Goal: Task Accomplishment & Management: Complete application form

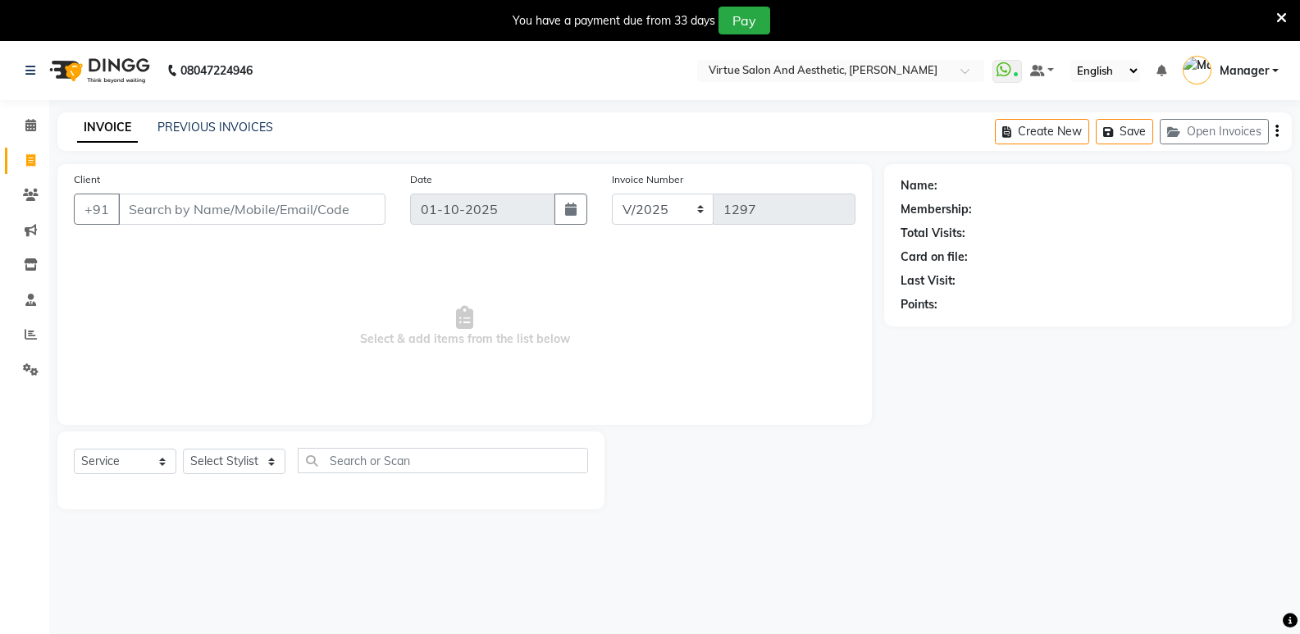
select select "service"
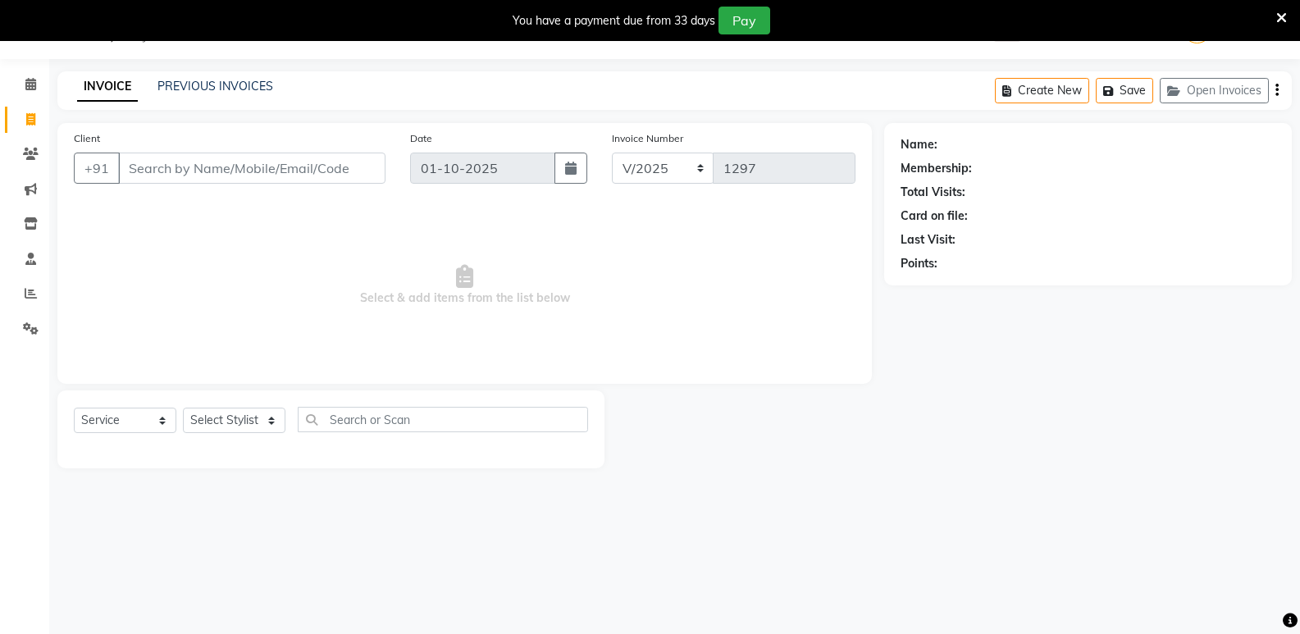
click at [206, 78] on div "PREVIOUS INVOICES" at bounding box center [215, 86] width 116 height 17
click at [211, 87] on link "PREVIOUS INVOICES" at bounding box center [215, 86] width 116 height 15
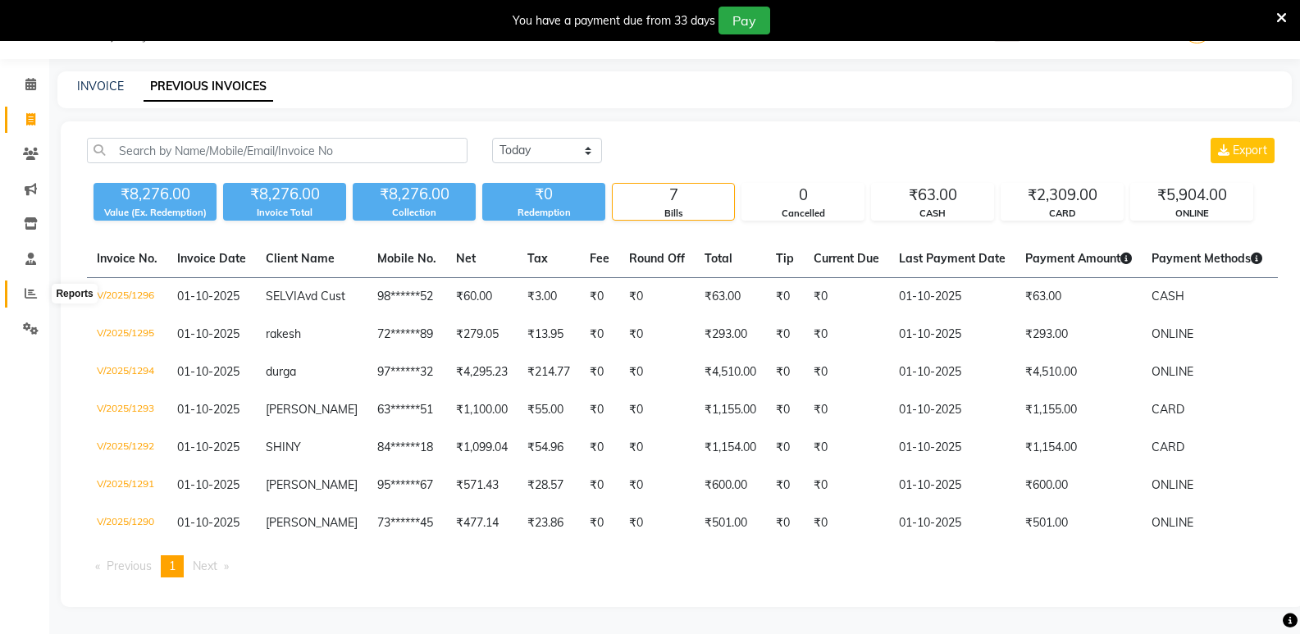
click at [25, 297] on icon at bounding box center [31, 293] width 12 height 12
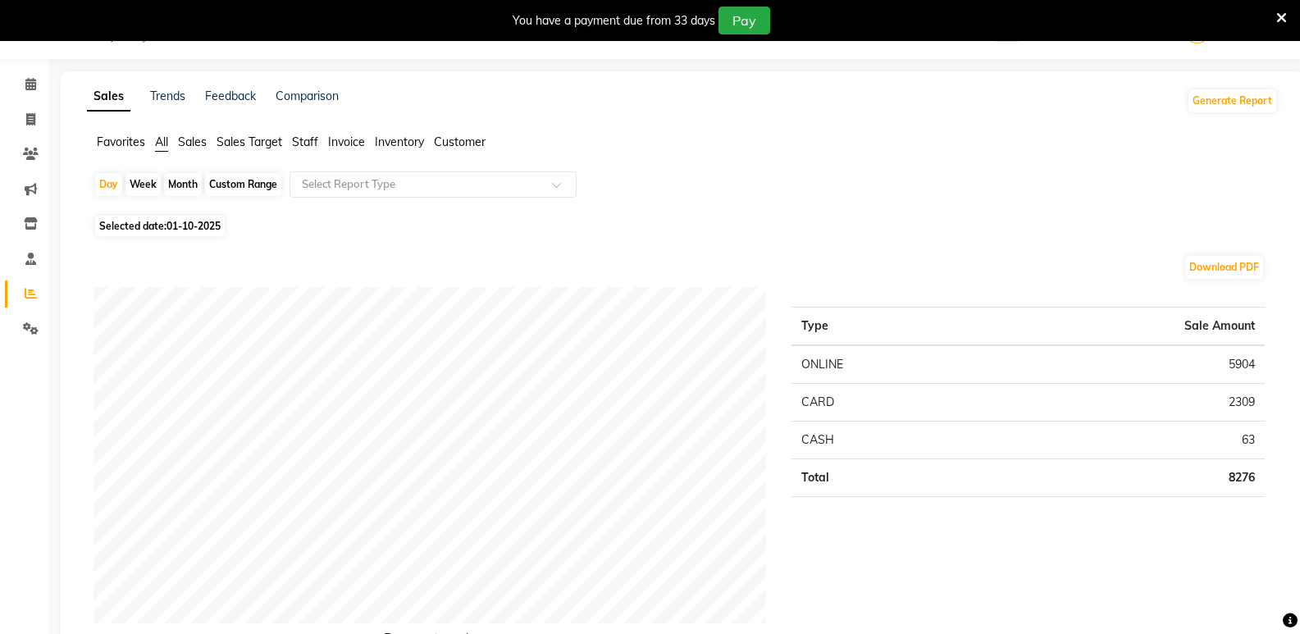
click at [208, 227] on span "01-10-2025" at bounding box center [194, 226] width 54 height 12
select select "10"
select select "2025"
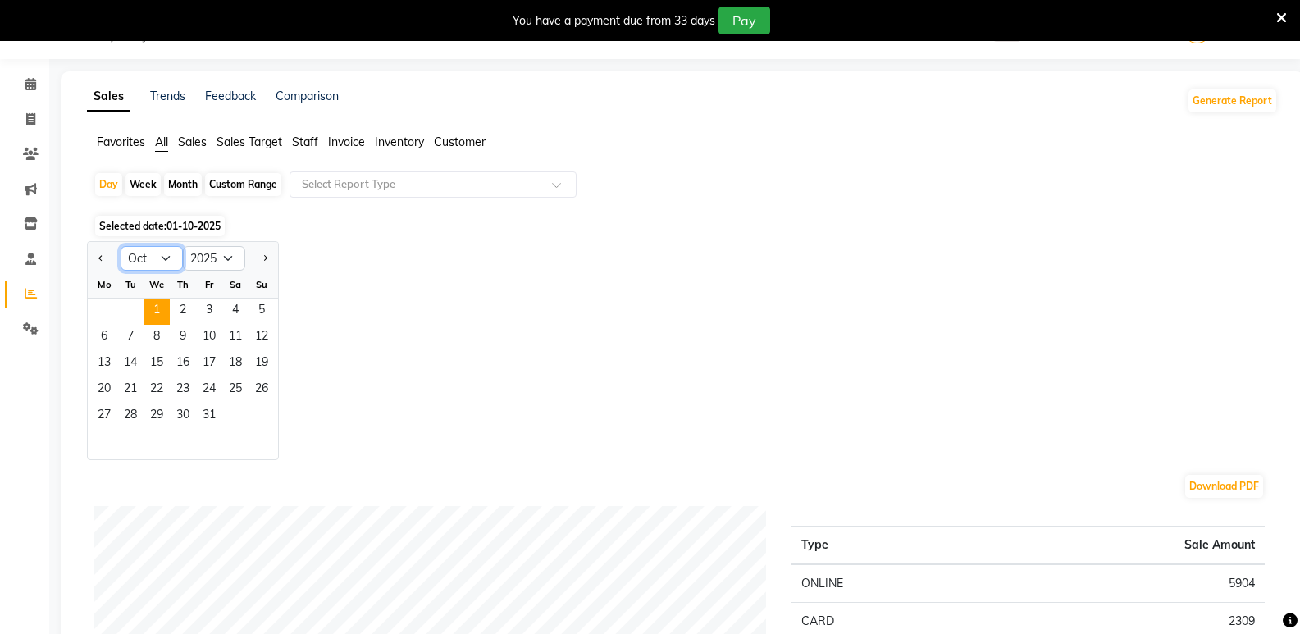
click at [158, 262] on select "Jan Feb Mar Apr May Jun [DATE] Aug Sep Oct Nov Dec" at bounding box center [152, 258] width 62 height 25
select select "9"
click at [121, 246] on select "Jan Feb Mar Apr May Jun [DATE] Aug Sep Oct Nov Dec" at bounding box center [152, 258] width 62 height 25
click at [106, 311] on span "1" at bounding box center [104, 312] width 26 height 26
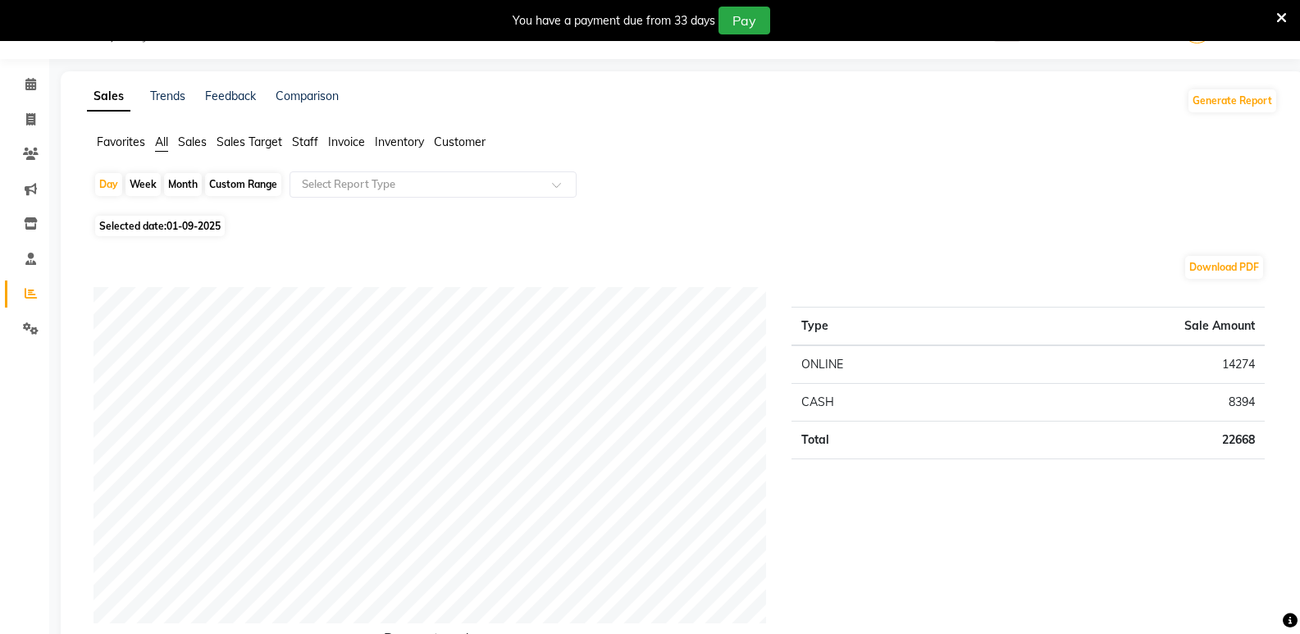
click at [223, 182] on div "Custom Range" at bounding box center [243, 184] width 76 height 23
select select "9"
select select "2025"
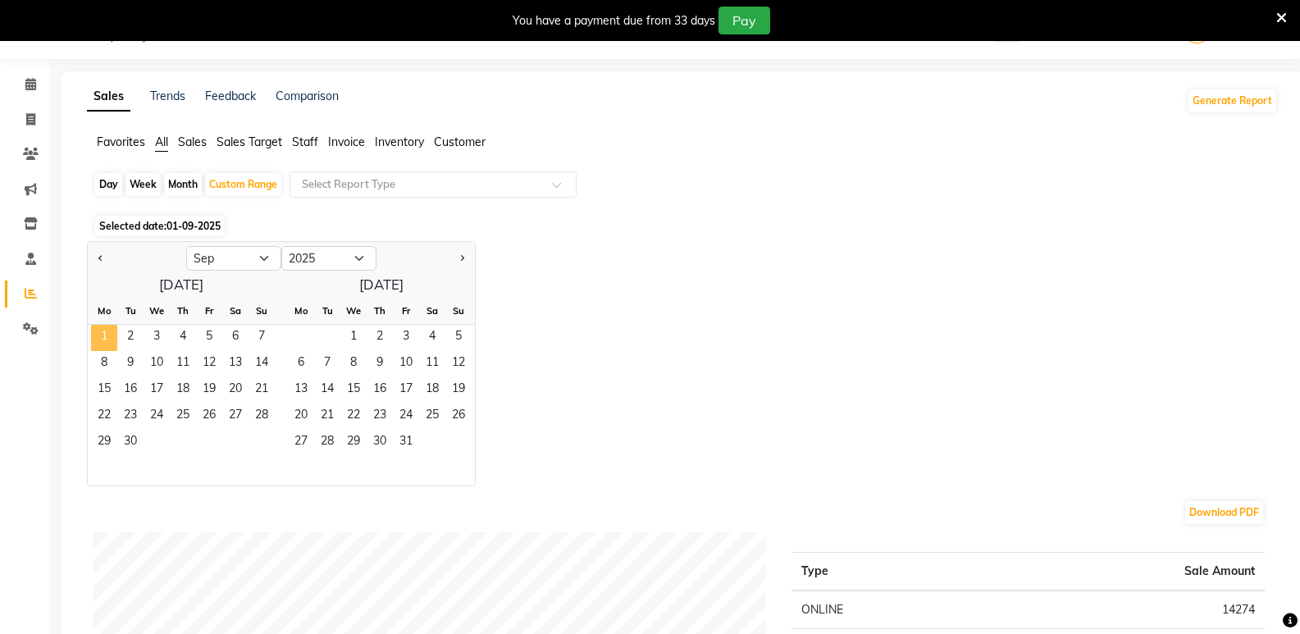
click at [104, 341] on span "1" at bounding box center [104, 338] width 26 height 26
click at [133, 435] on span "30" at bounding box center [130, 443] width 26 height 26
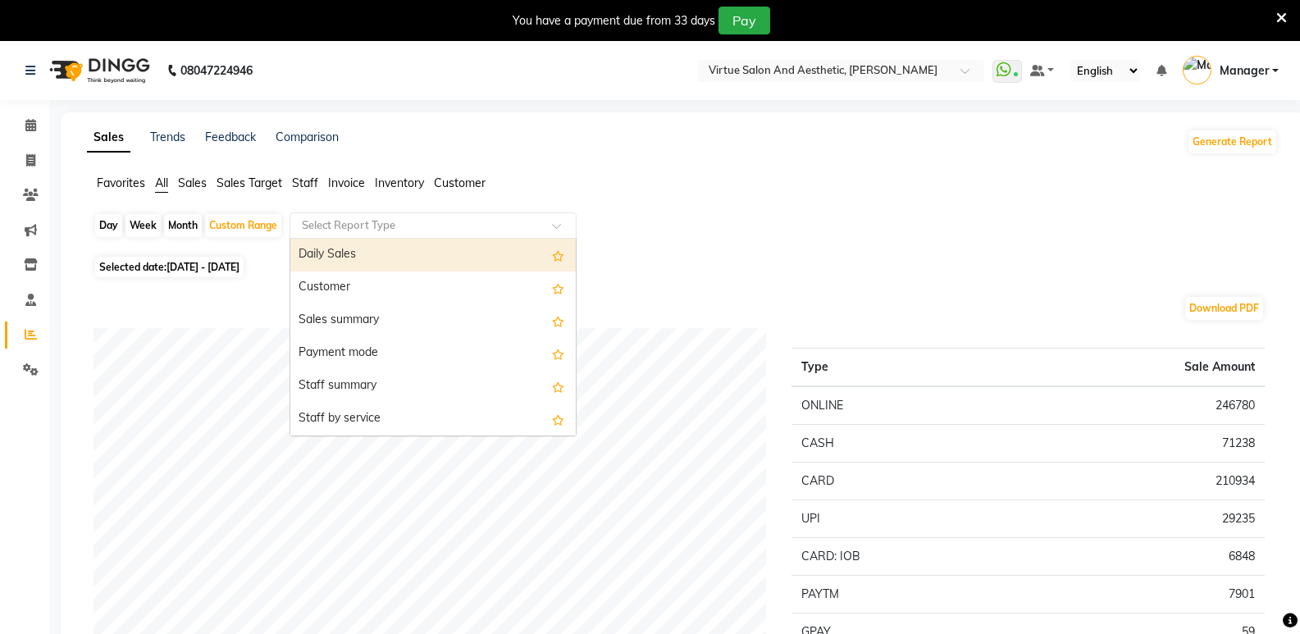
click at [310, 221] on input "text" at bounding box center [417, 225] width 236 height 16
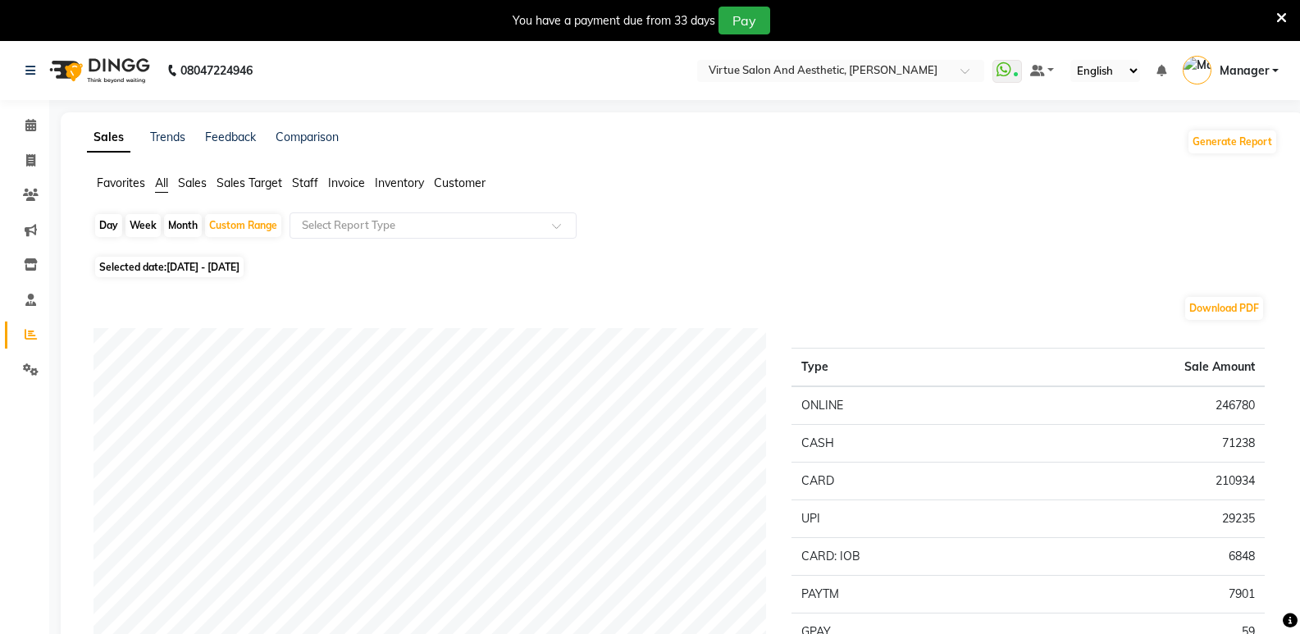
click at [315, 185] on span "Staff" at bounding box center [305, 183] width 26 height 15
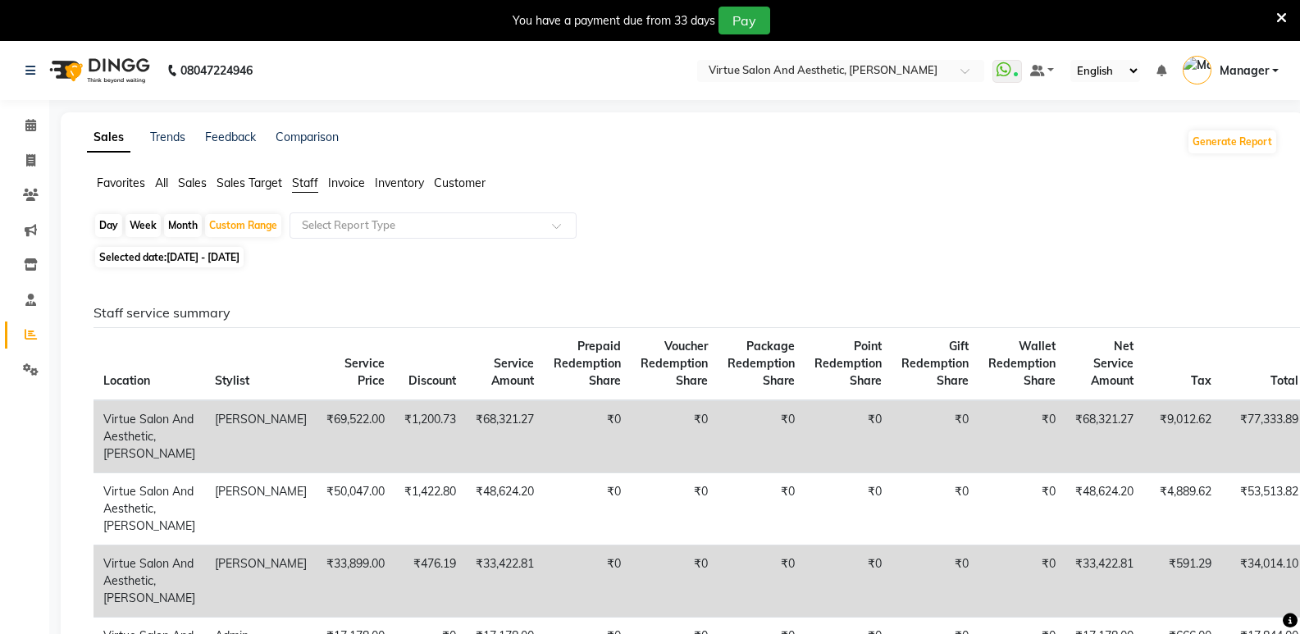
click at [191, 180] on span "Sales" at bounding box center [192, 183] width 29 height 15
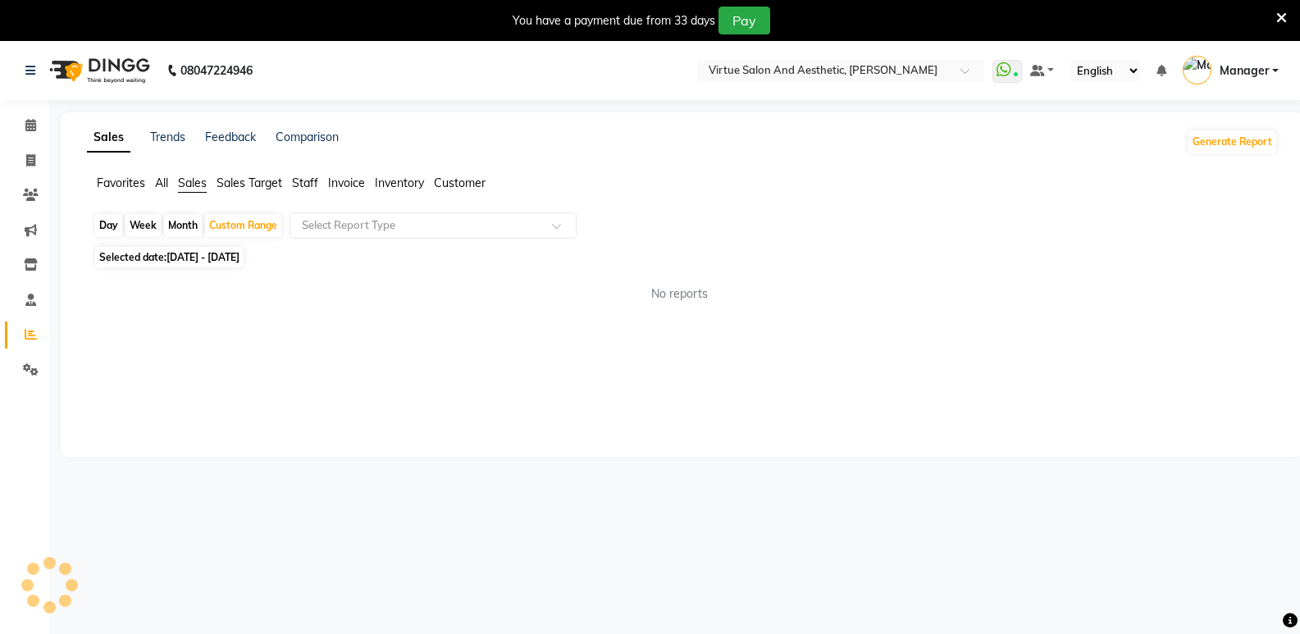
scroll to position [41, 0]
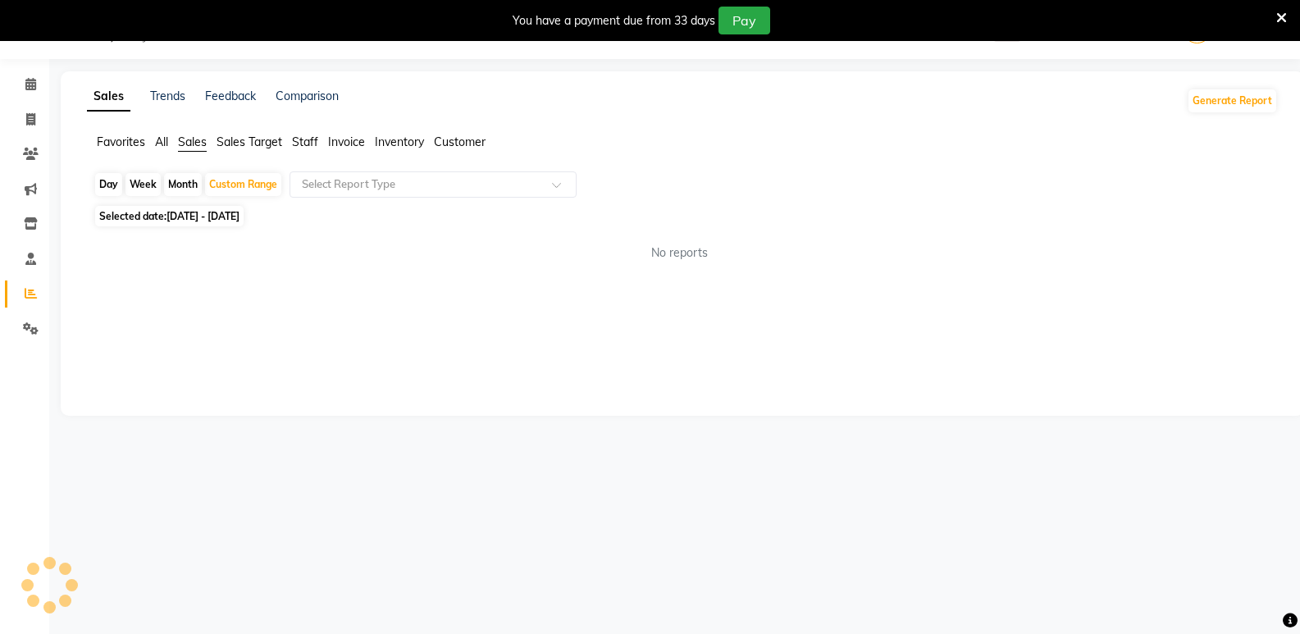
click at [188, 144] on span "Sales" at bounding box center [192, 142] width 29 height 15
click at [370, 191] on input "text" at bounding box center [417, 184] width 236 height 16
click at [637, 151] on ul "Favorites All Sales Sales Target Staff Invoice Inventory Customer" at bounding box center [682, 143] width 1191 height 18
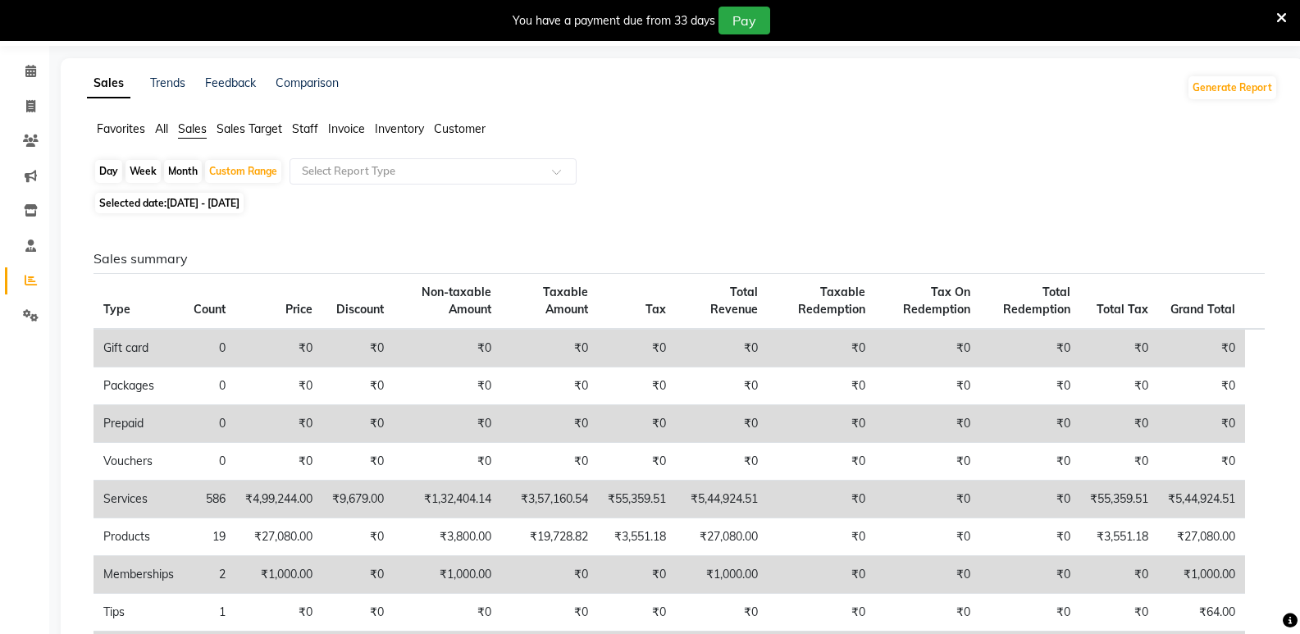
scroll to position [0, 0]
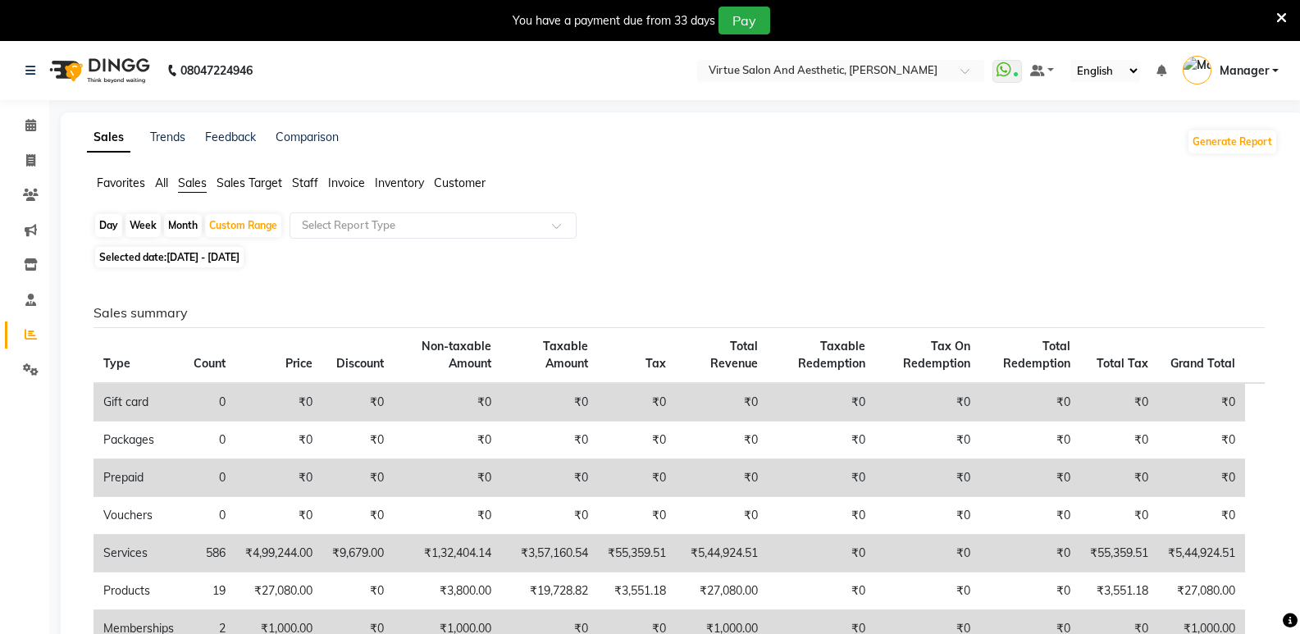
click at [103, 227] on div "Day" at bounding box center [108, 225] width 27 height 23
select select "9"
select select "2025"
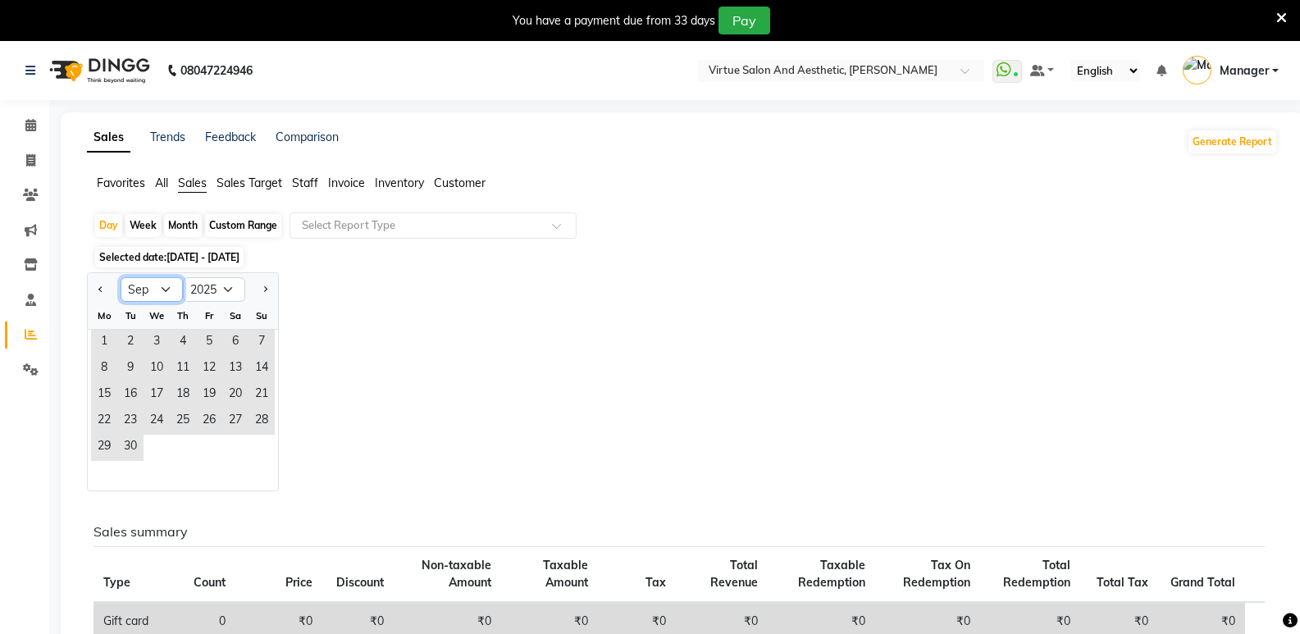
click at [165, 292] on select "Jan Feb Mar Apr May Jun [DATE] Aug Sep Oct Nov Dec" at bounding box center [152, 289] width 62 height 25
select select "10"
click at [121, 277] on select "Jan Feb Mar Apr May Jun [DATE] Aug Sep Oct Nov Dec" at bounding box center [152, 289] width 62 height 25
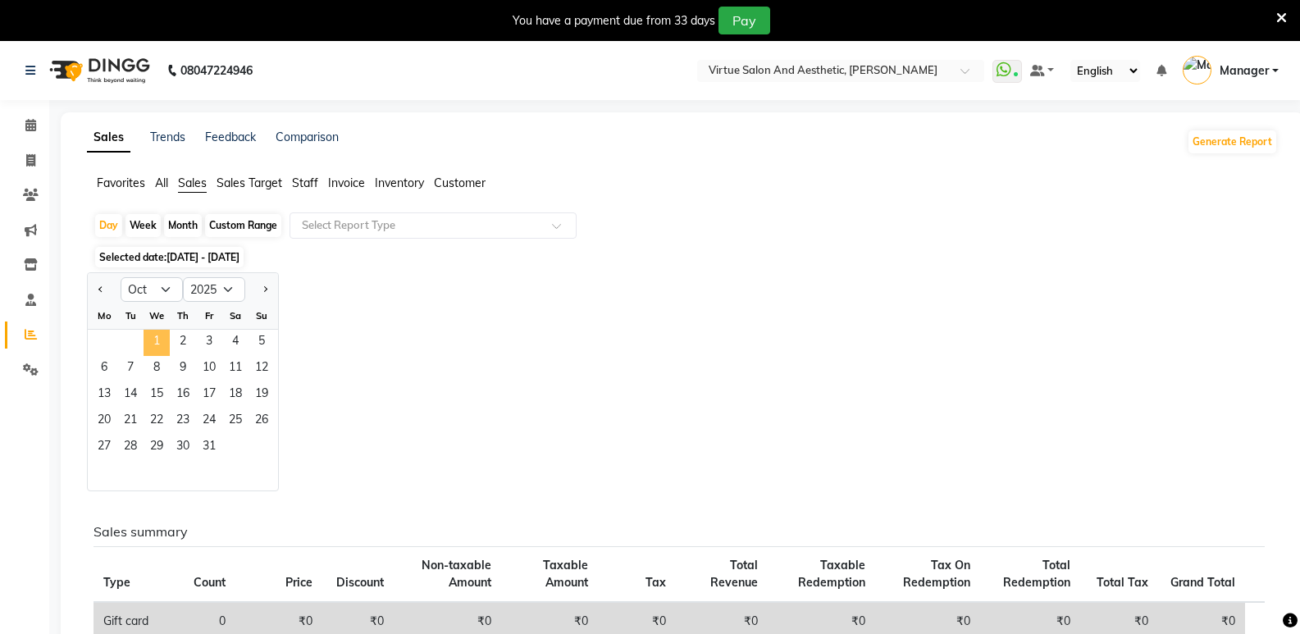
click at [159, 338] on span "1" at bounding box center [157, 343] width 26 height 26
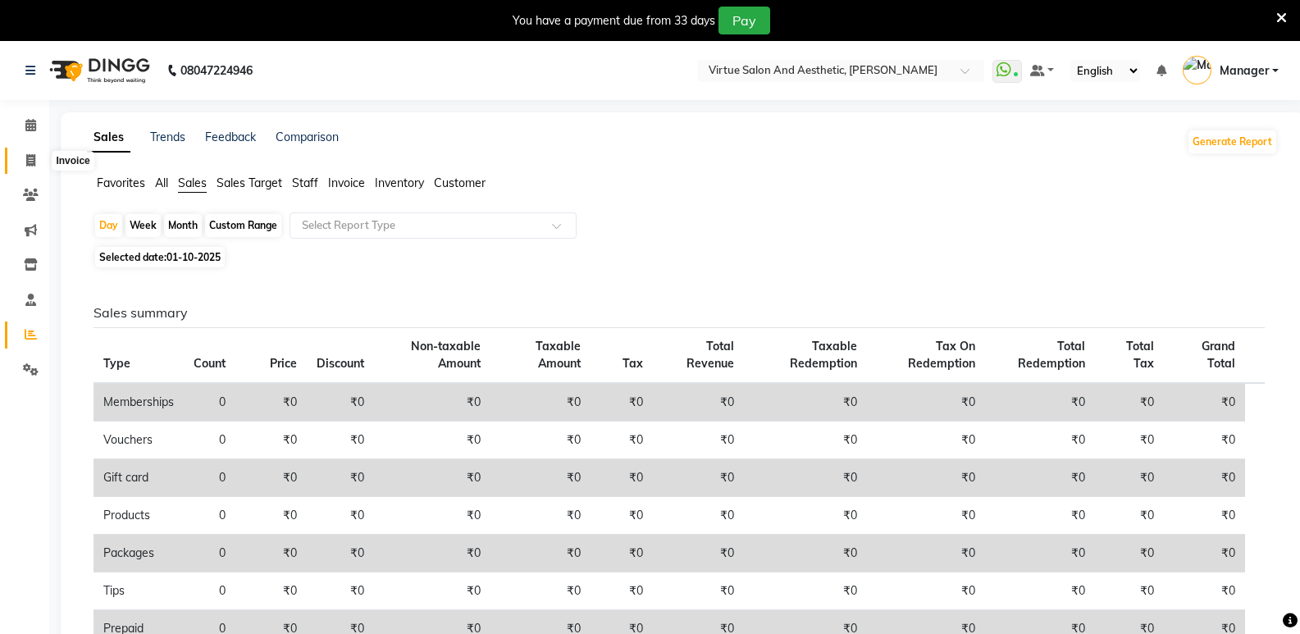
click at [24, 161] on span at bounding box center [30, 161] width 29 height 19
select select "service"
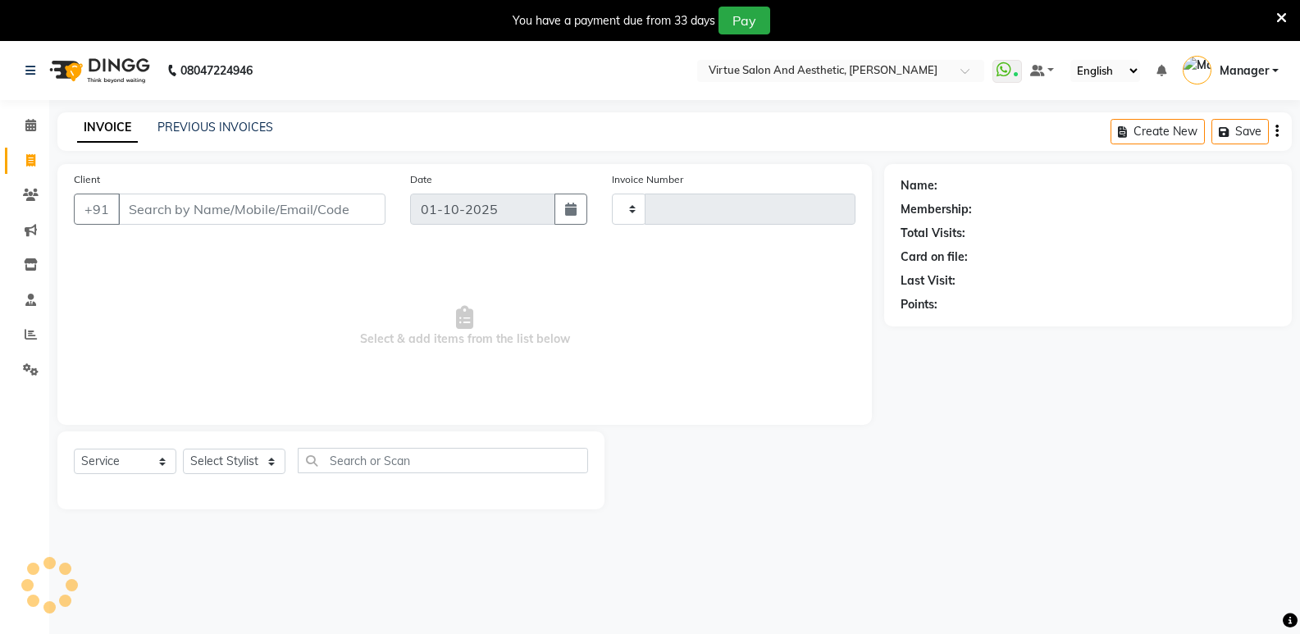
scroll to position [41, 0]
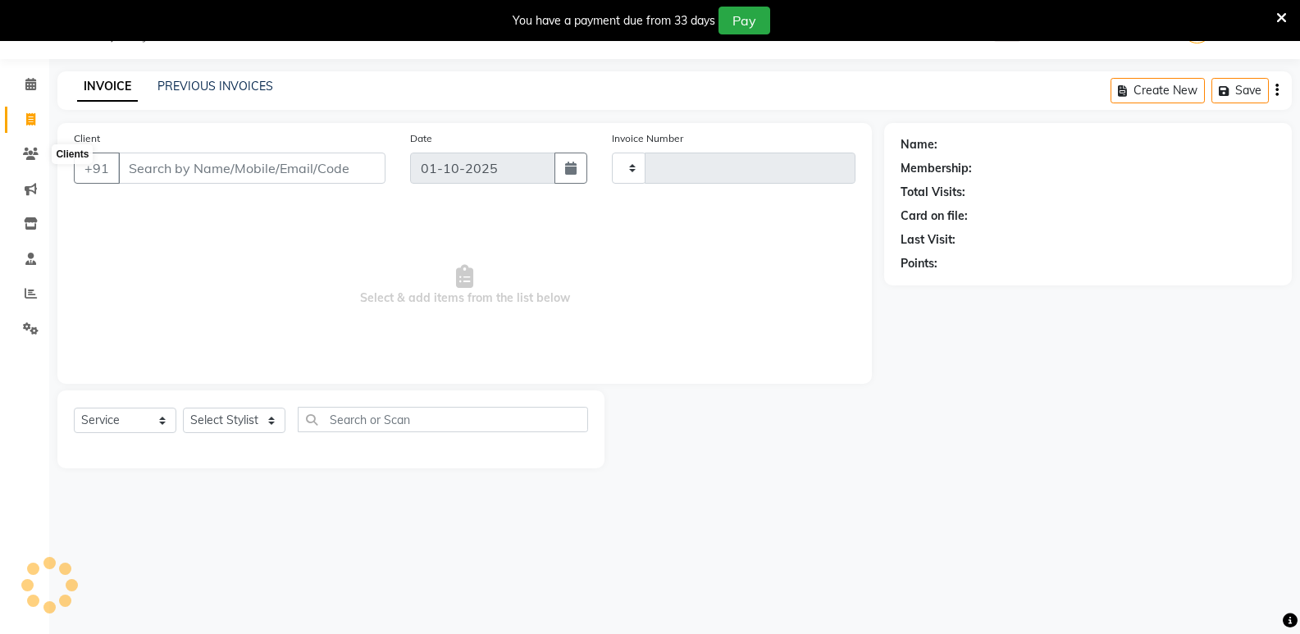
type input "1297"
select select "4611"
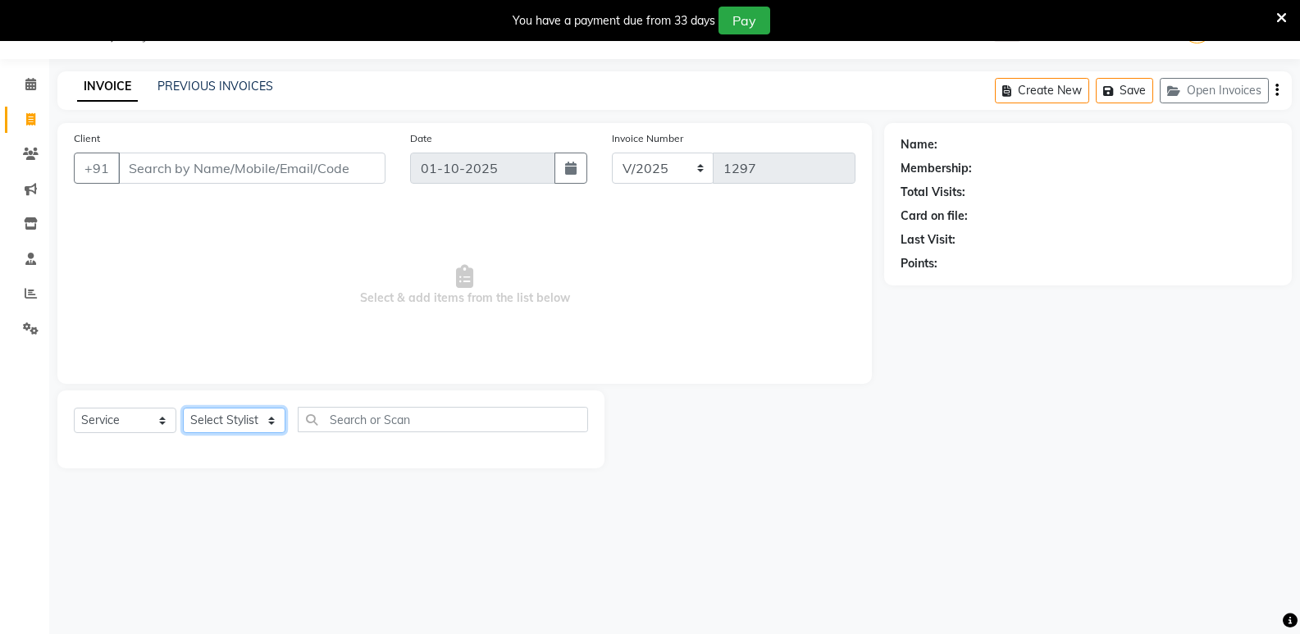
click at [232, 426] on select "Select Stylist [PERSON_NAME] [PERSON_NAME] Manager [PERSON_NAME] PRIYA [PERSON_…" at bounding box center [234, 420] width 103 height 25
select select "44177"
click at [183, 408] on select "Select Stylist [PERSON_NAME] [PERSON_NAME] Manager [PERSON_NAME] PRIYA [PERSON_…" at bounding box center [234, 420] width 103 height 25
click at [360, 413] on input "text" at bounding box center [443, 419] width 290 height 25
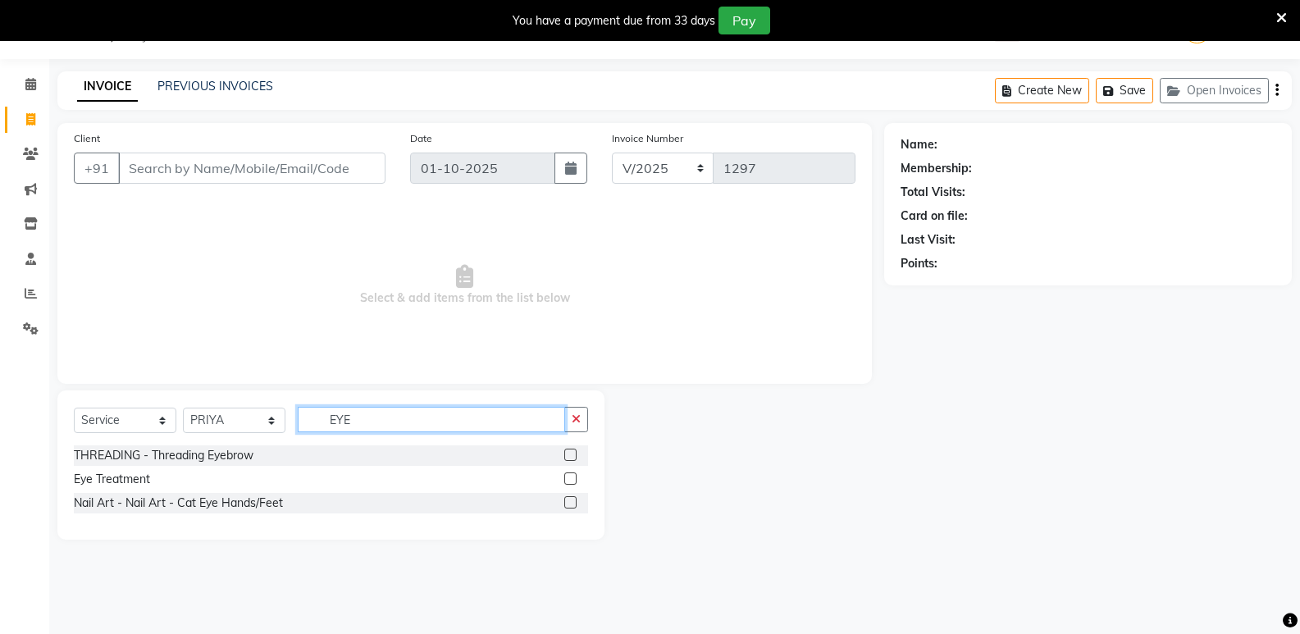
type input "EYE"
click at [565, 463] on div at bounding box center [569, 457] width 11 height 17
click at [568, 451] on label at bounding box center [570, 455] width 12 height 12
click at [568, 451] on input "checkbox" at bounding box center [569, 455] width 11 height 11
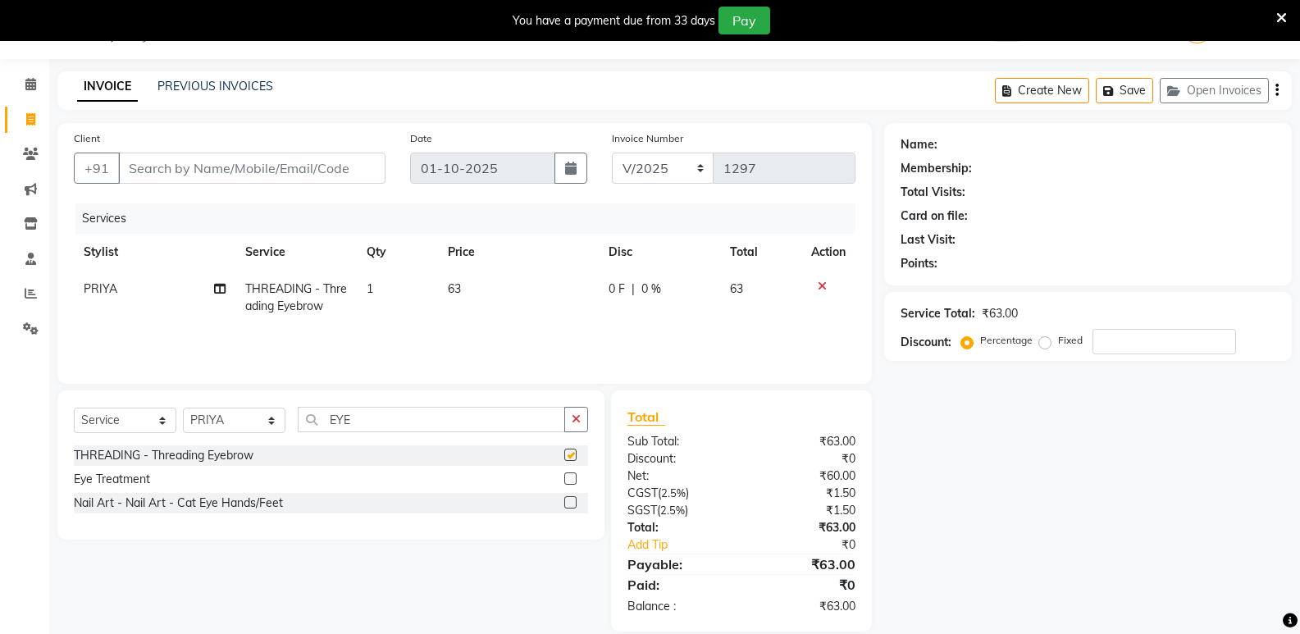
checkbox input "false"
click at [268, 160] on input "Client" at bounding box center [251, 168] width 267 height 31
type input "8"
type input "0"
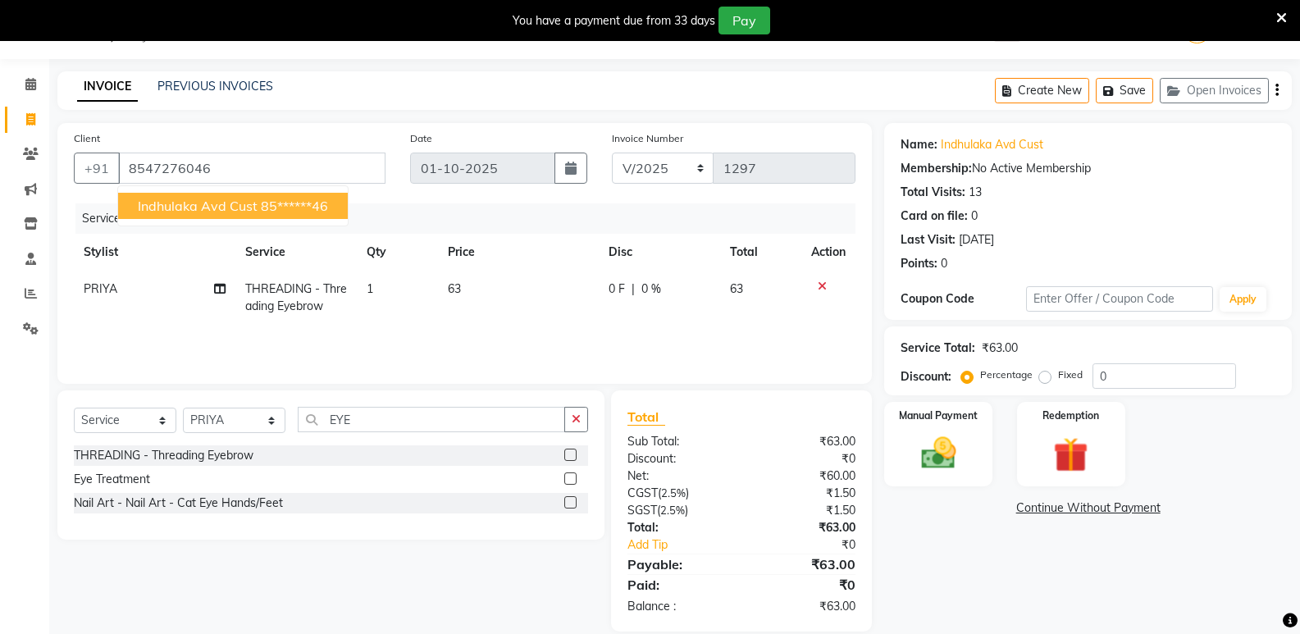
click at [210, 218] on button "indhulaka Avd Cust 85******46" at bounding box center [233, 206] width 230 height 26
type input "85******46"
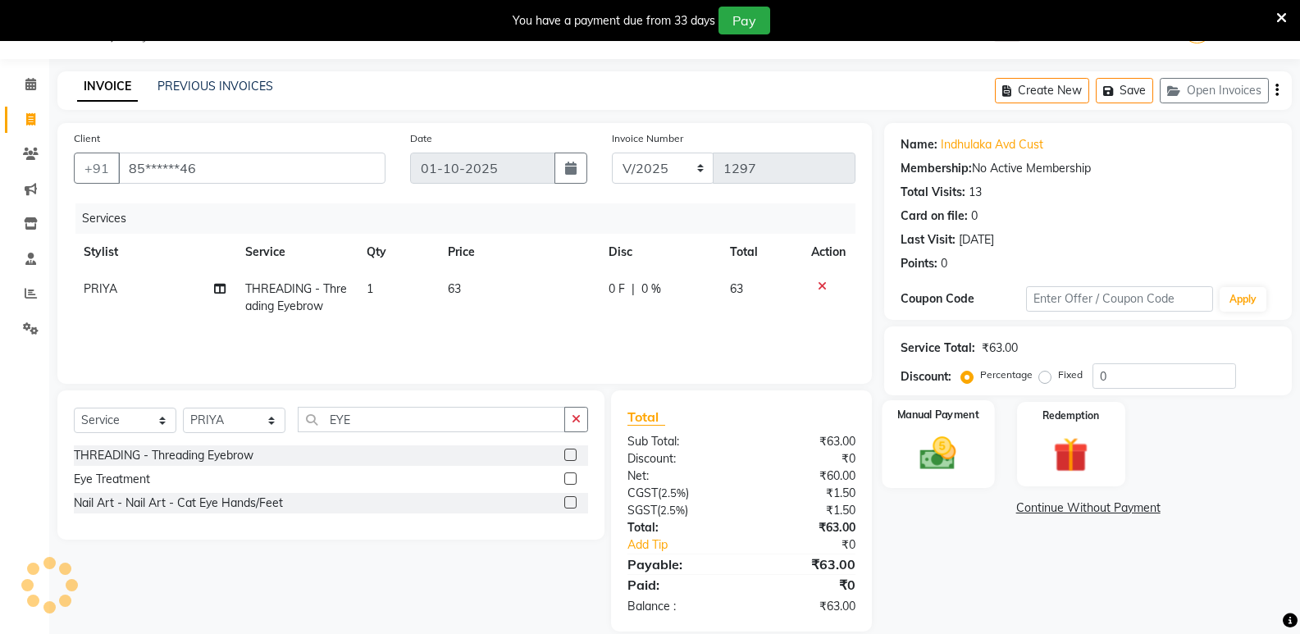
click at [983, 459] on div "Manual Payment" at bounding box center [939, 444] width 112 height 88
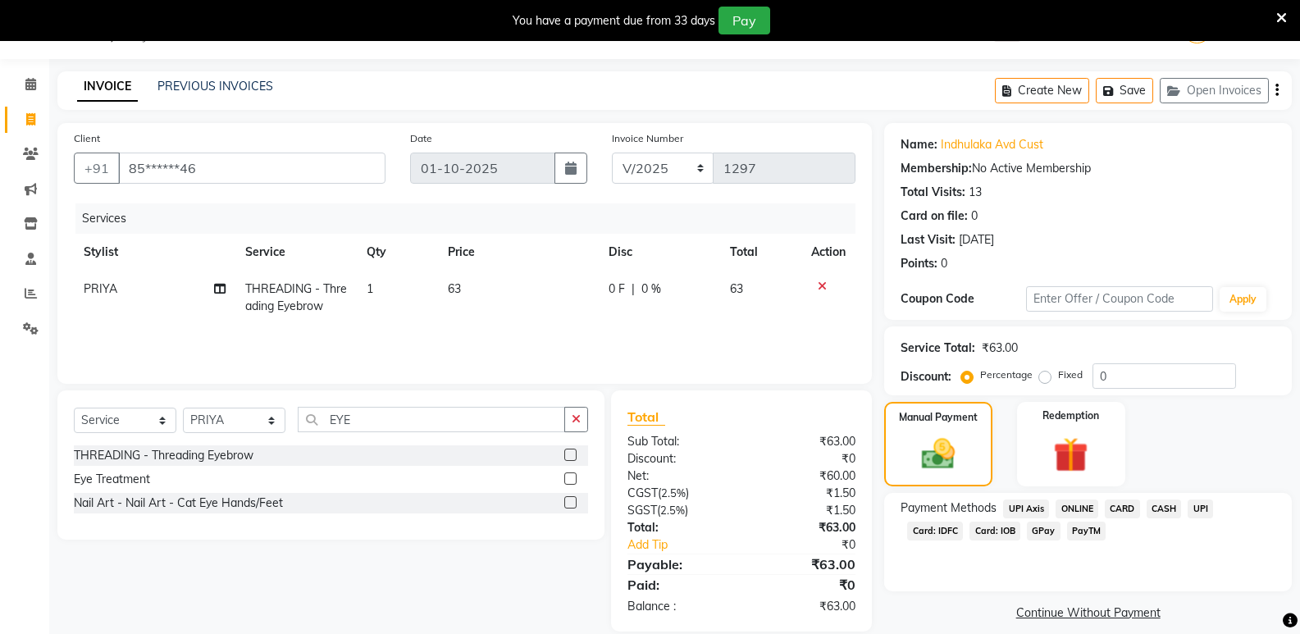
click at [1075, 505] on span "ONLINE" at bounding box center [1077, 509] width 43 height 19
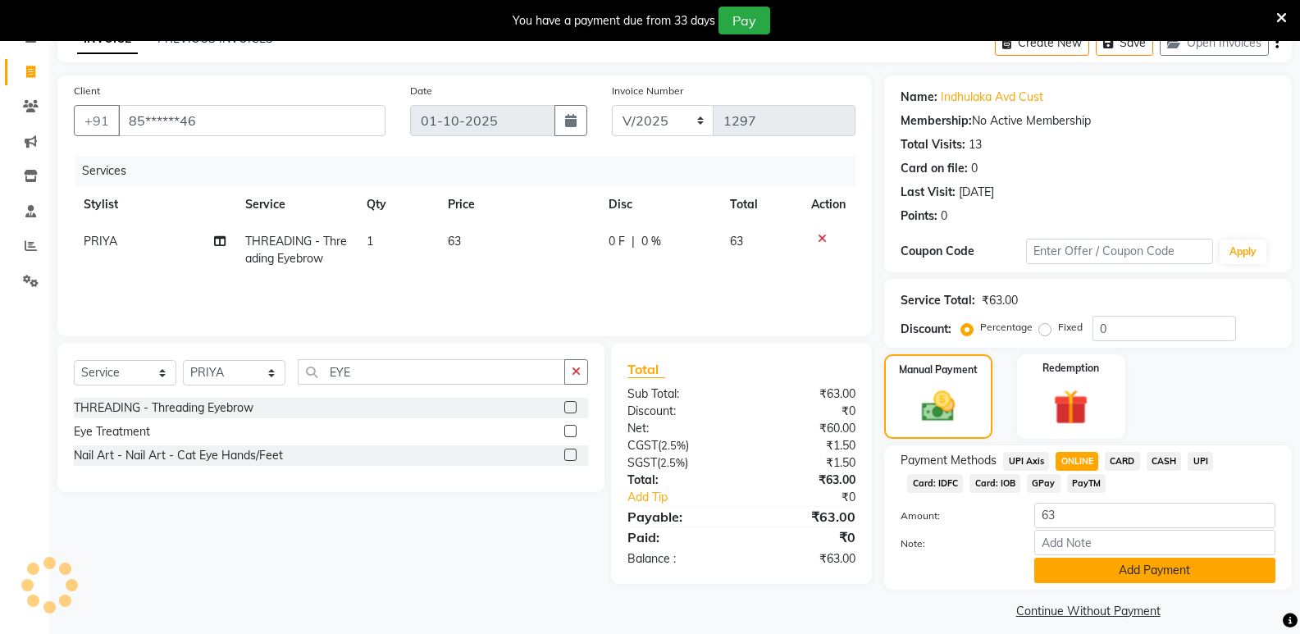
scroll to position [103, 0]
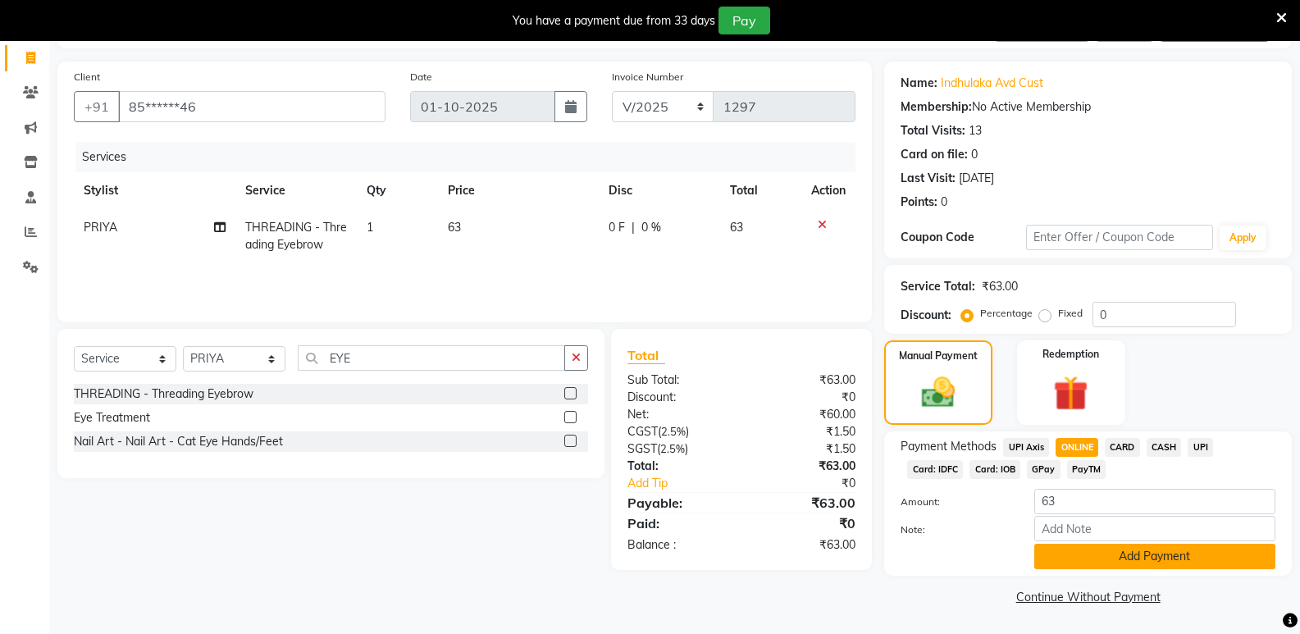
click at [1118, 558] on button "Add Payment" at bounding box center [1154, 556] width 241 height 25
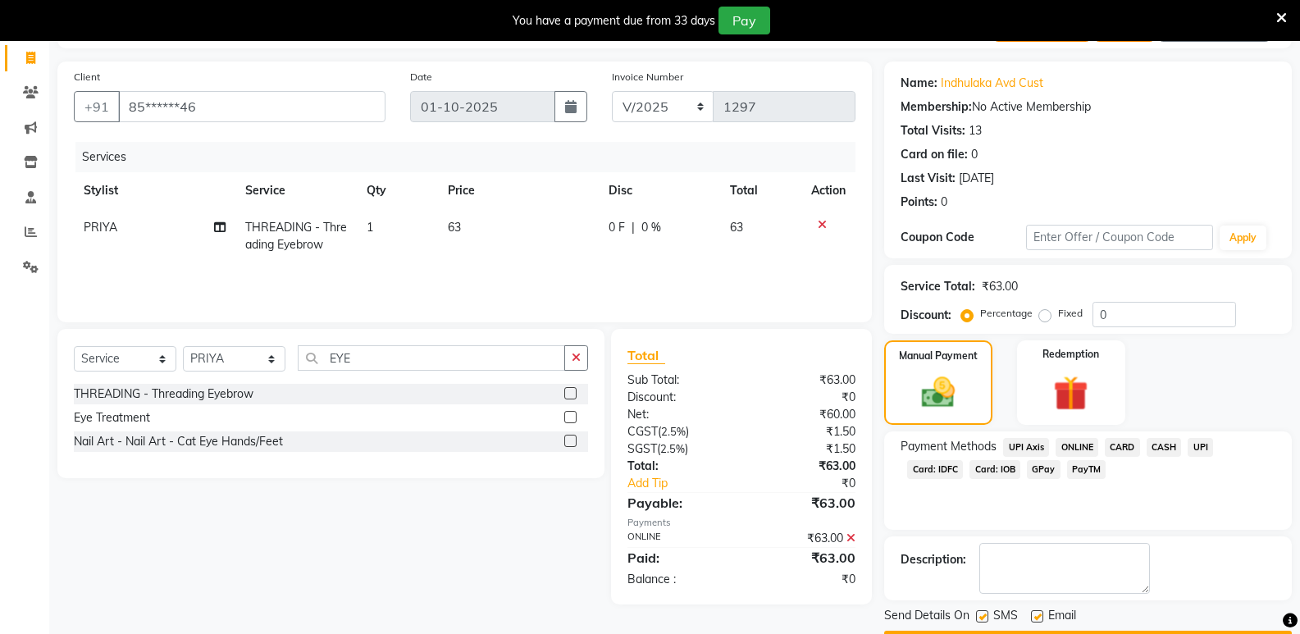
scroll to position [149, 0]
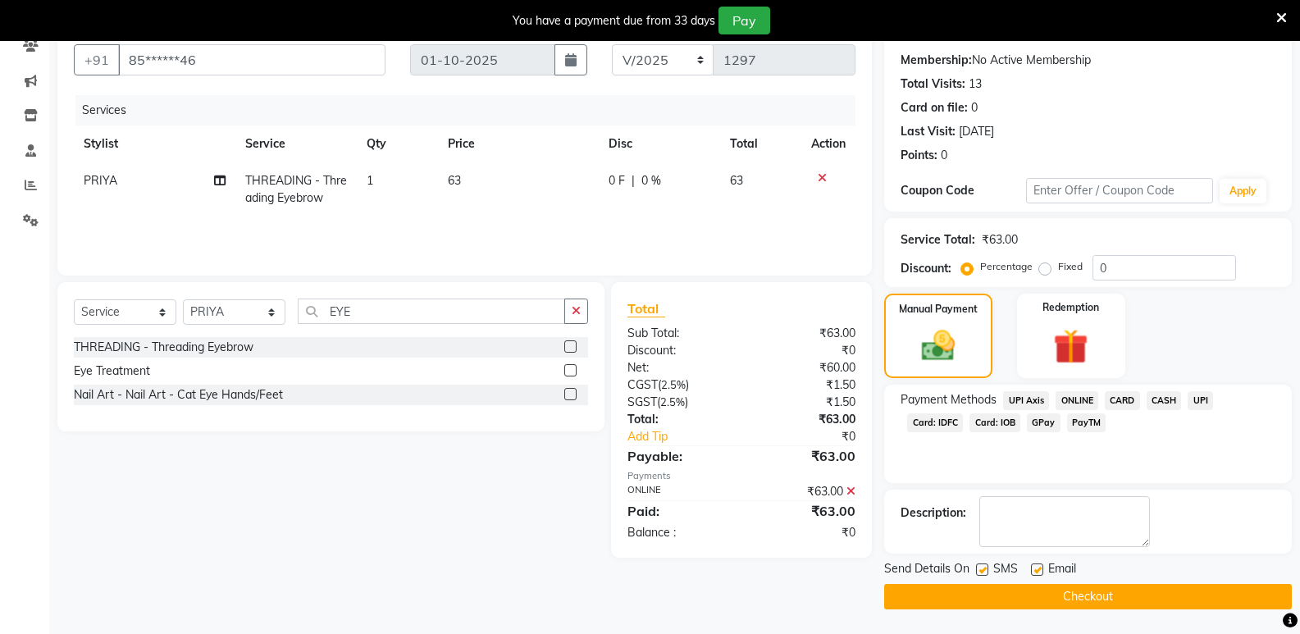
click at [1097, 597] on button "Checkout" at bounding box center [1088, 596] width 408 height 25
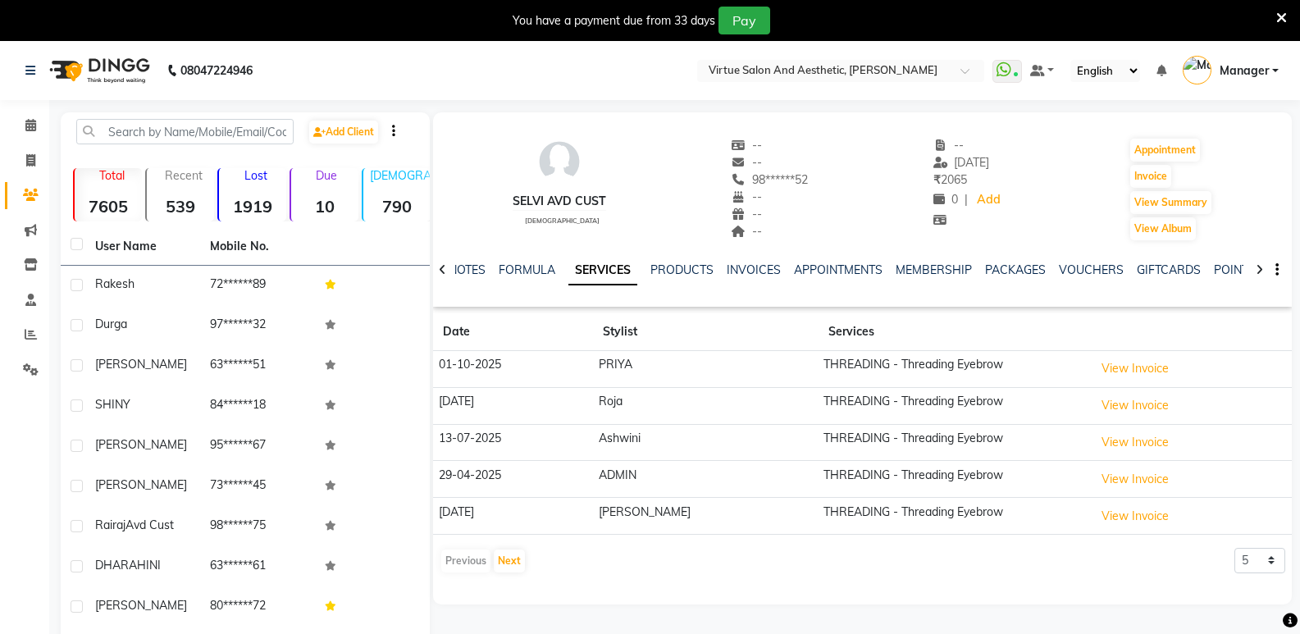
click at [37, 176] on li "Invoice" at bounding box center [24, 161] width 49 height 35
click at [39, 167] on span at bounding box center [30, 161] width 29 height 19
select select "service"
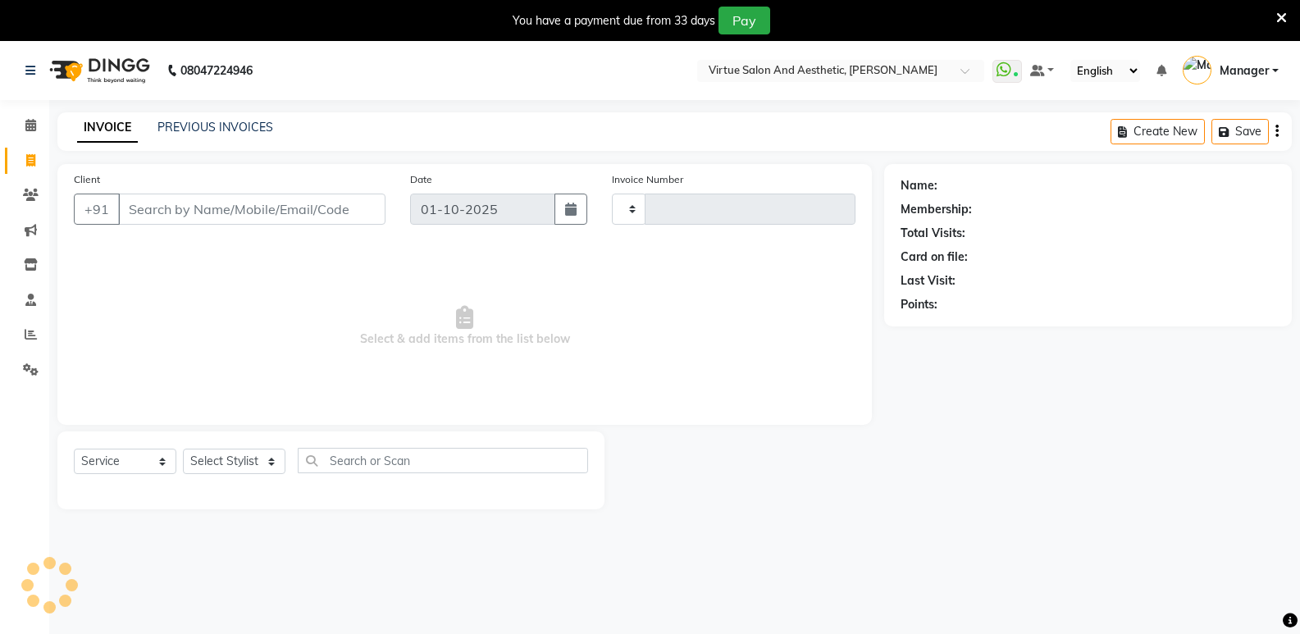
scroll to position [41, 0]
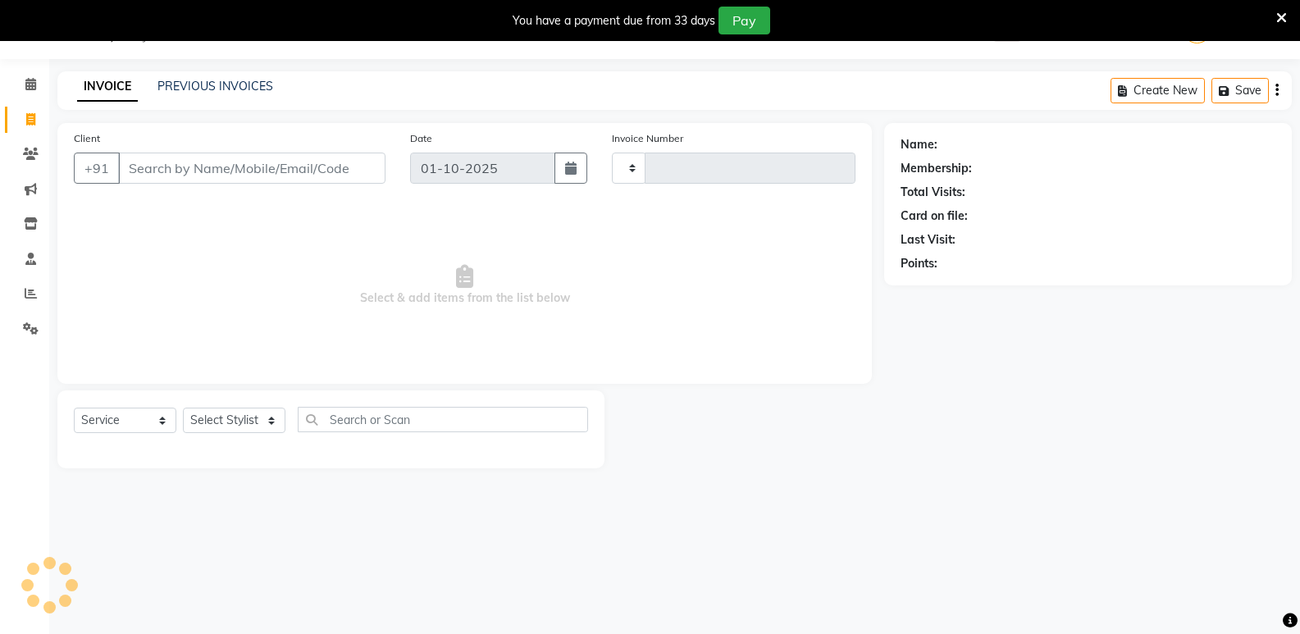
type input "1297"
select select "4611"
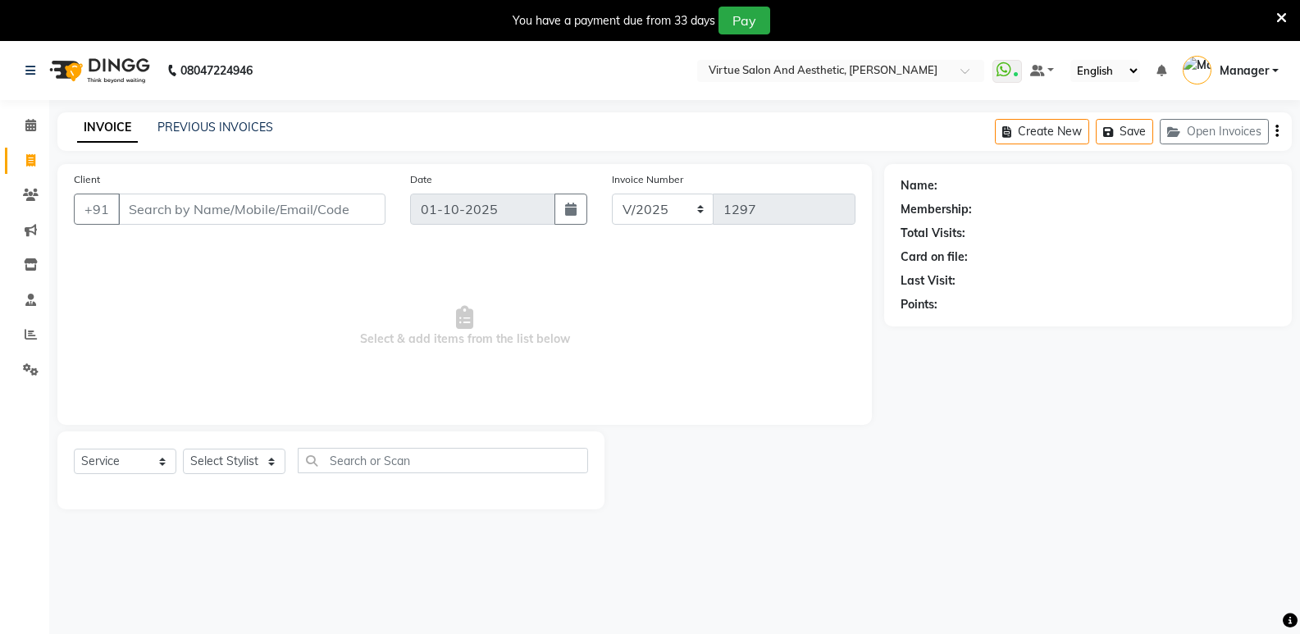
select select "service"
